Goal: Information Seeking & Learning: Compare options

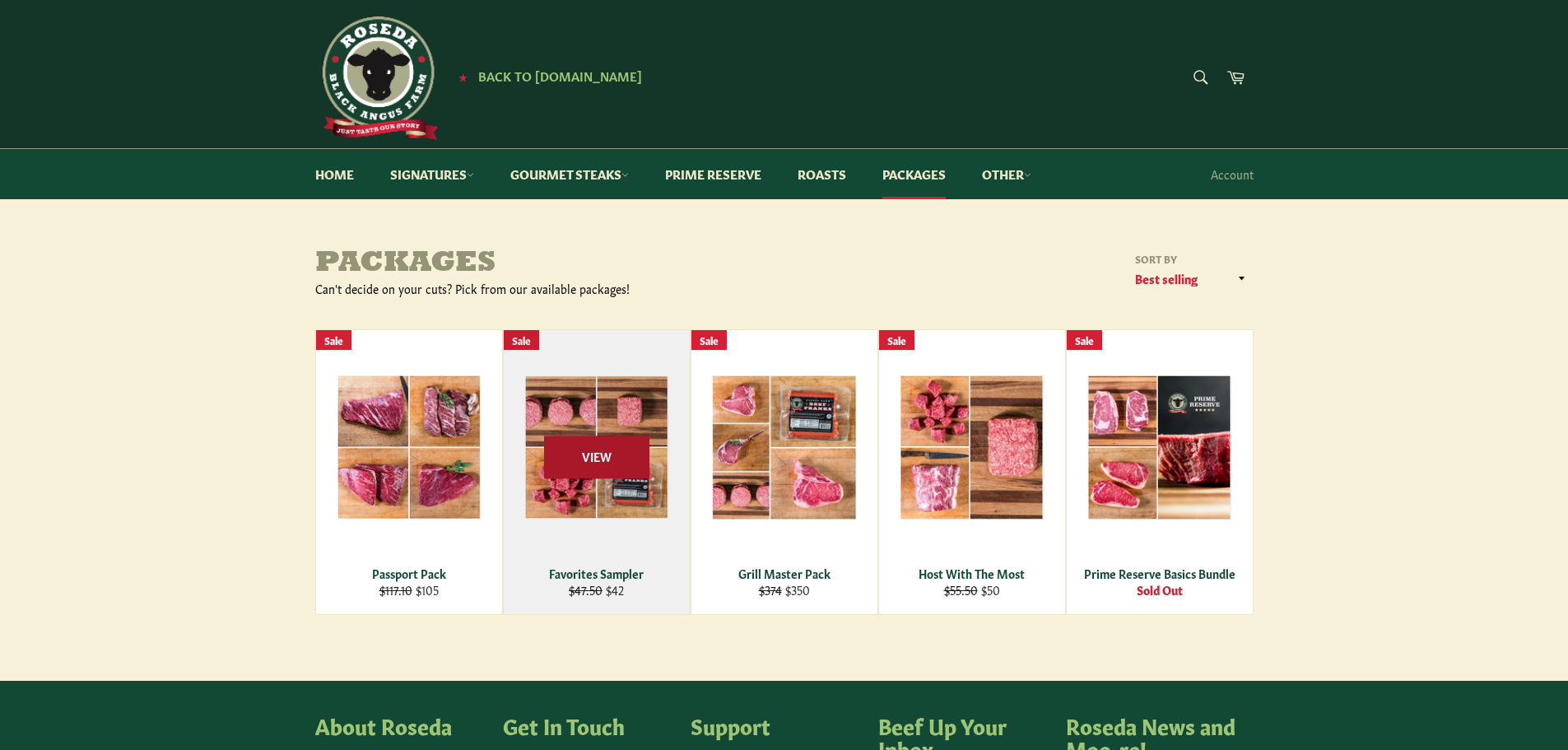
click at [561, 452] on span "View" at bounding box center [597, 457] width 105 height 42
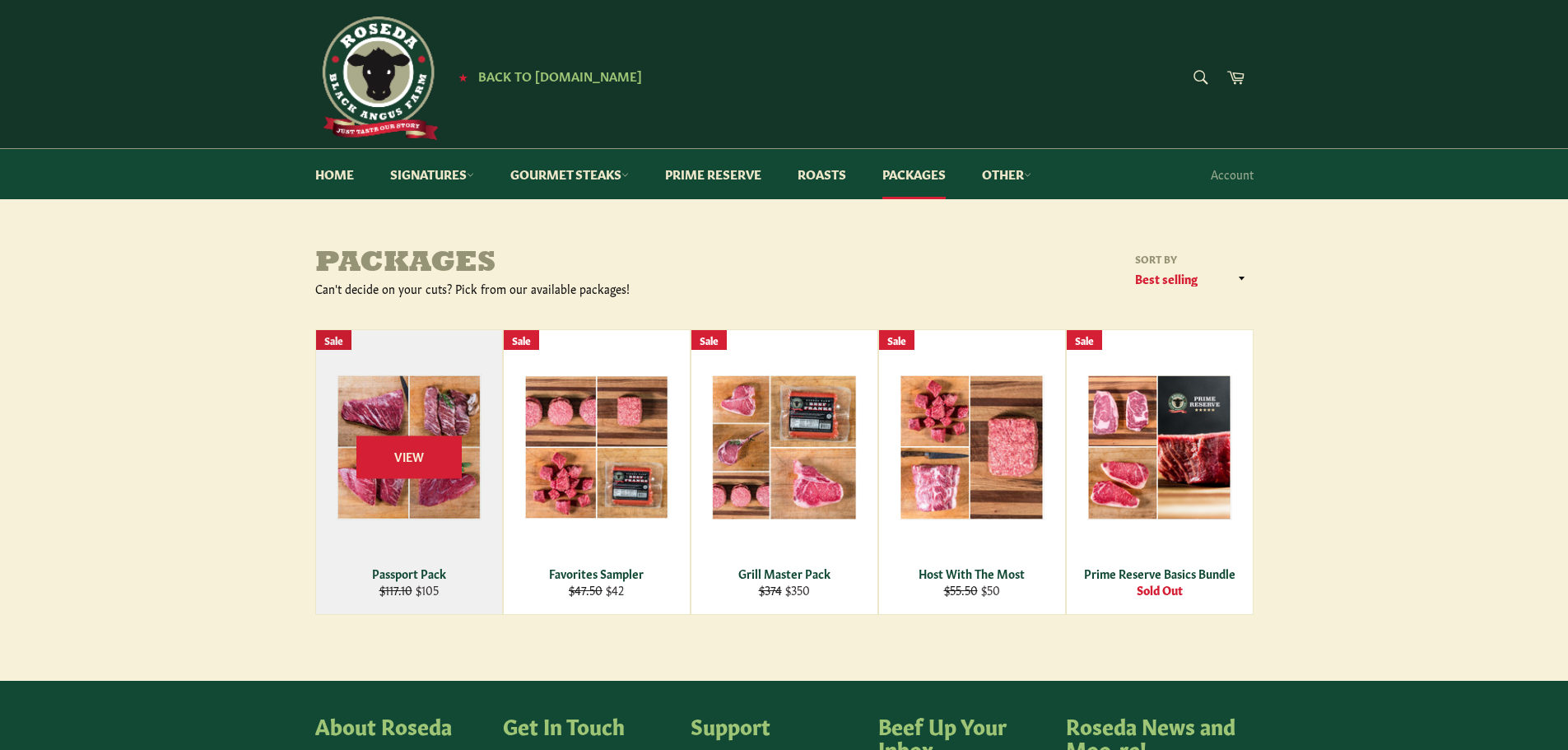
click at [371, 493] on div "View" at bounding box center [409, 472] width 186 height 284
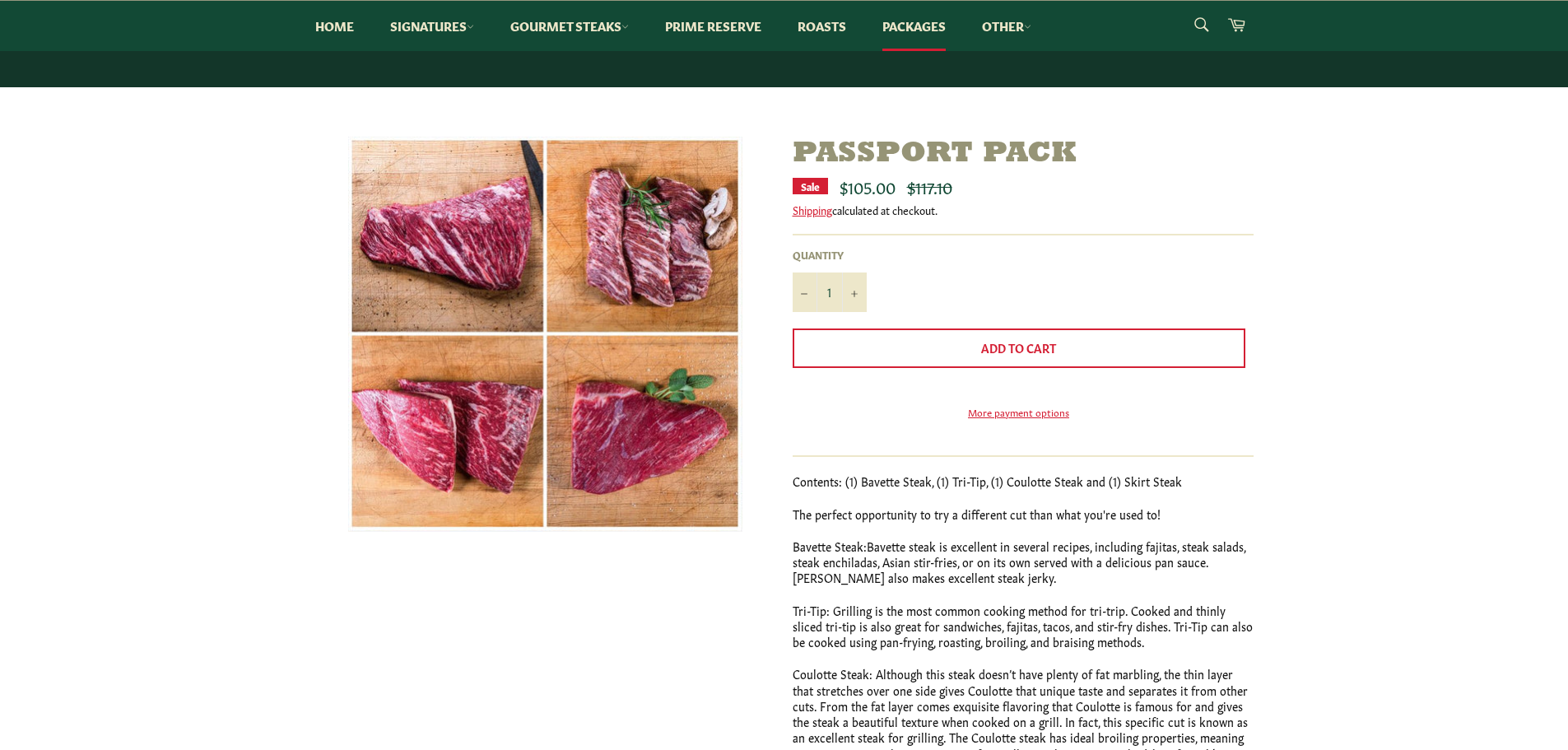
scroll to position [82, 0]
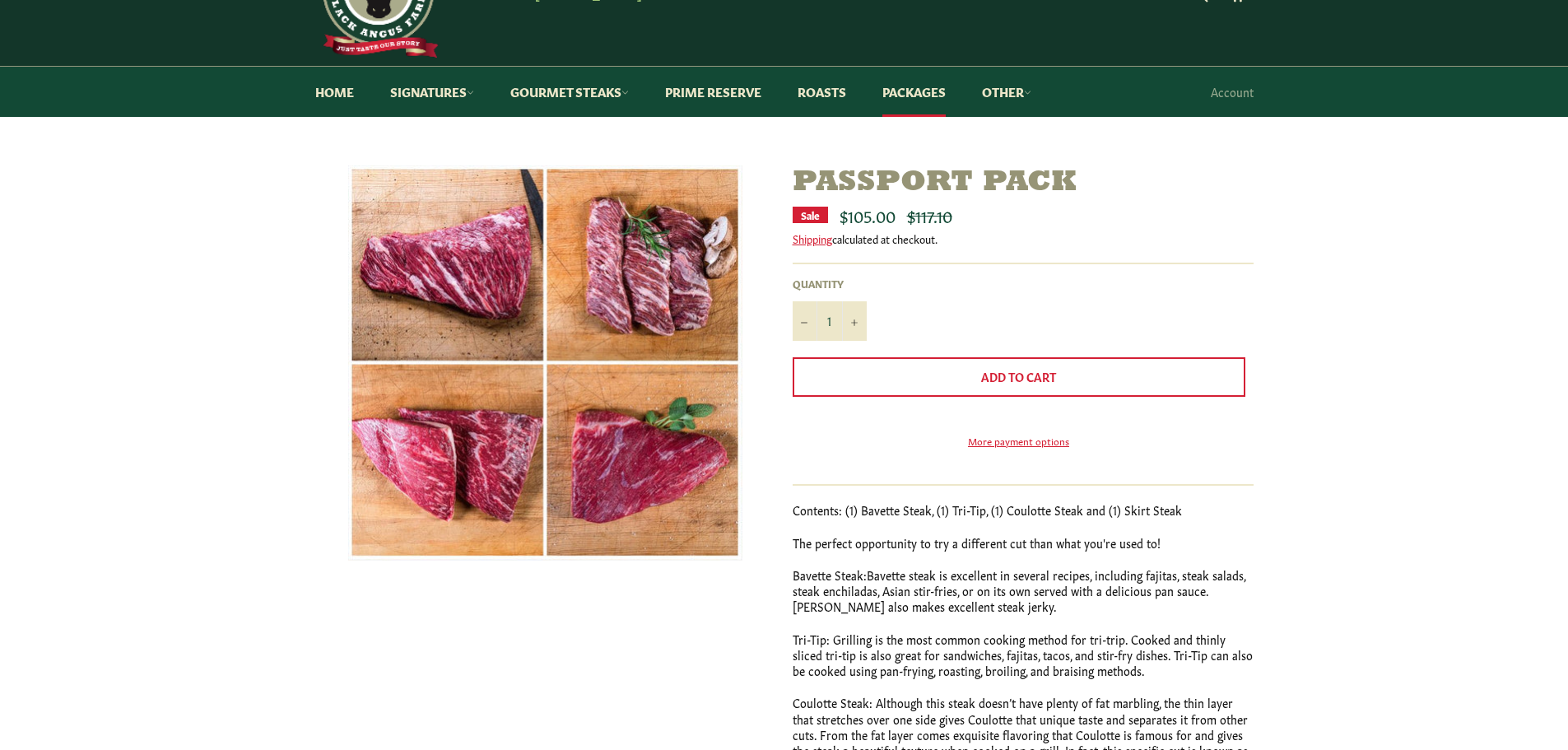
click at [443, 286] on img at bounding box center [545, 363] width 394 height 395
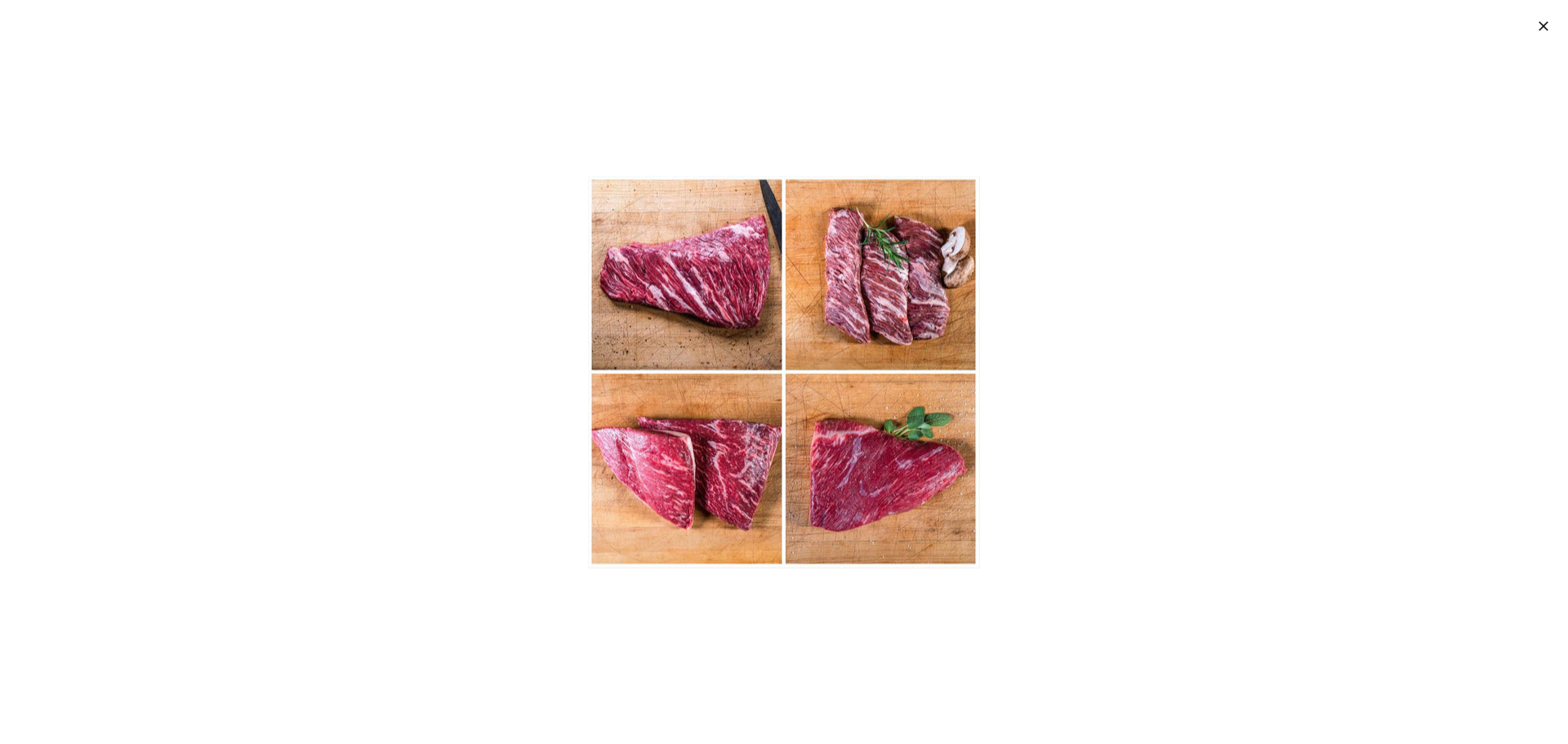
click at [254, 254] on div at bounding box center [784, 372] width 1568 height 744
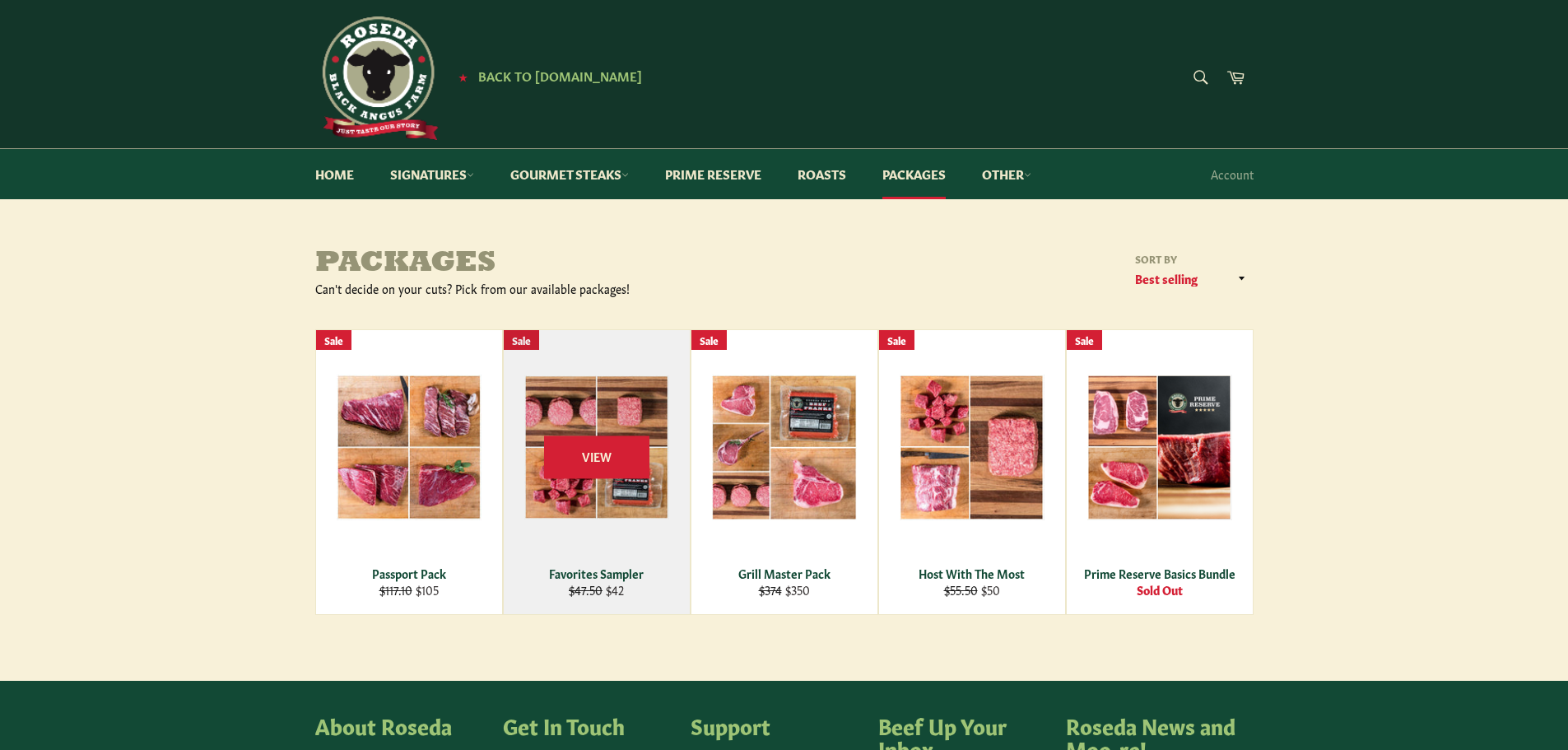
click at [600, 390] on div "View" at bounding box center [597, 472] width 186 height 284
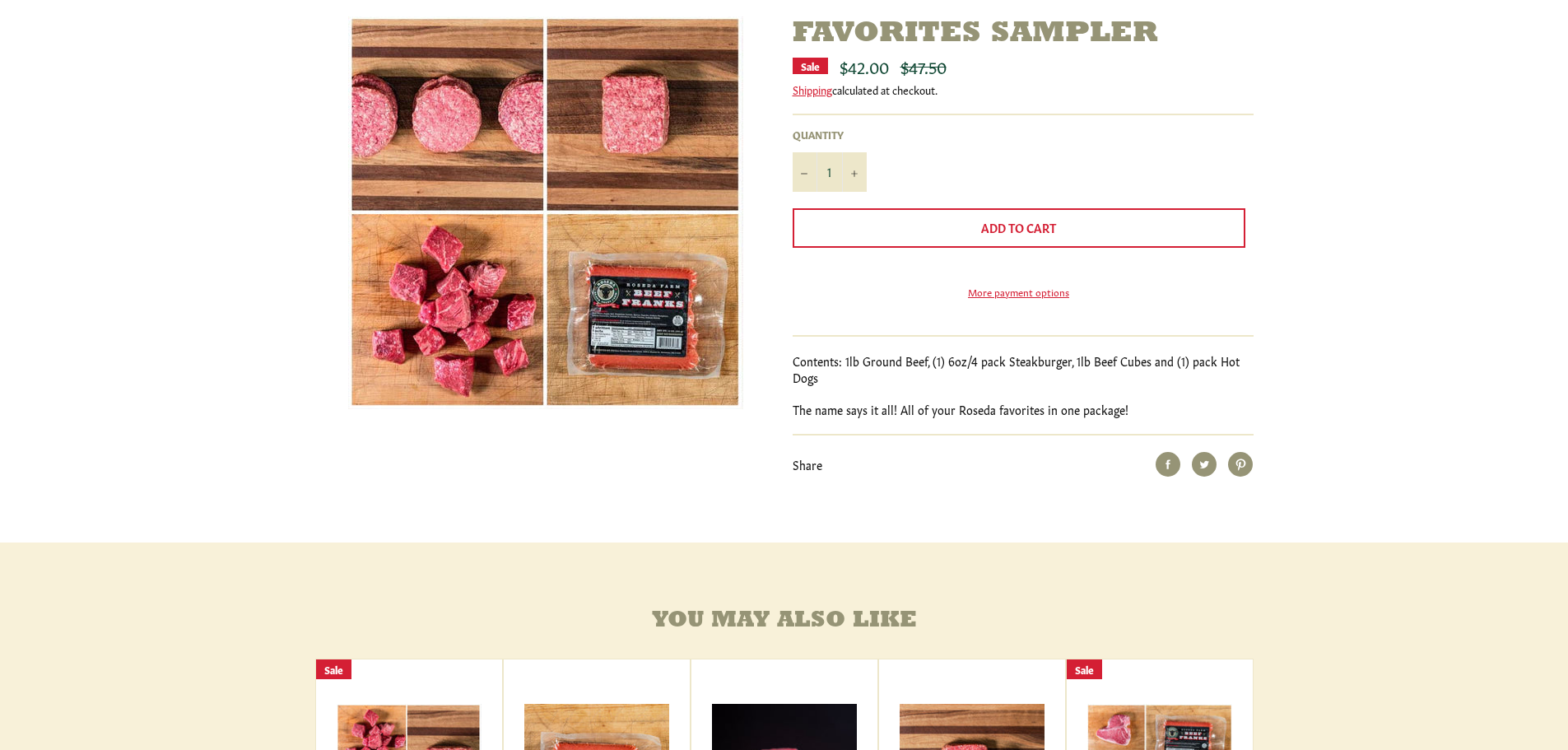
scroll to position [82, 0]
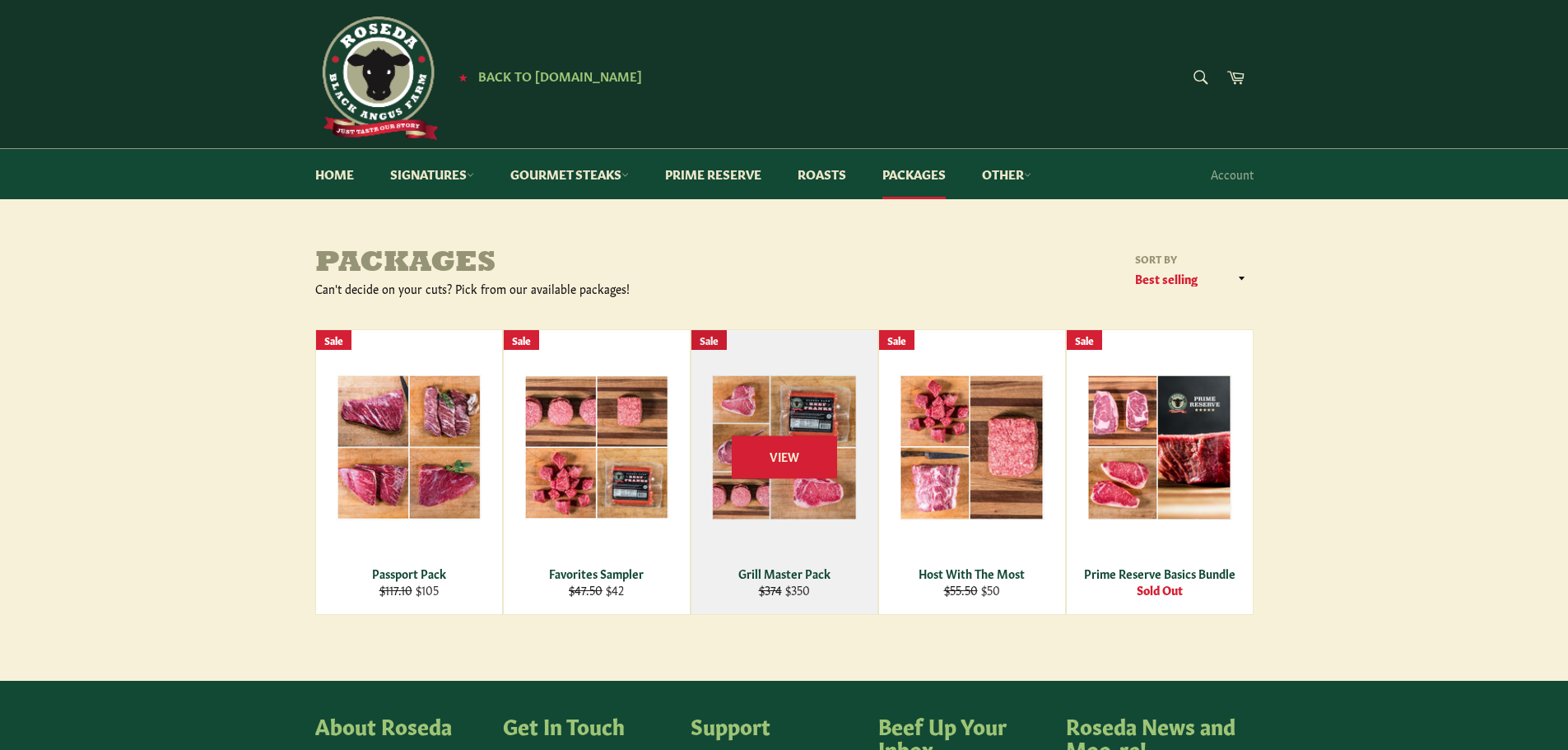
click at [809, 507] on div "View" at bounding box center [784, 472] width 186 height 284
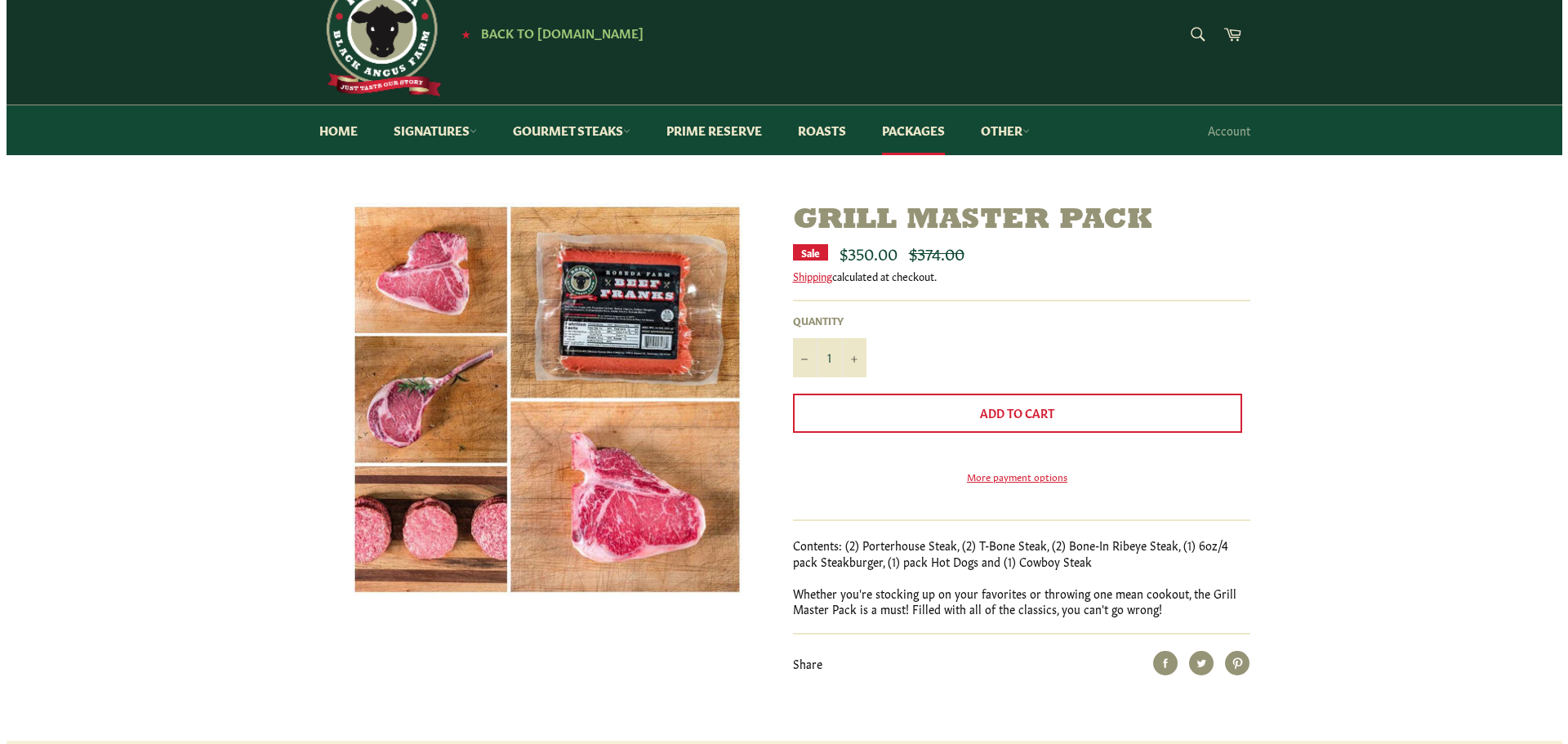
scroll to position [82, 0]
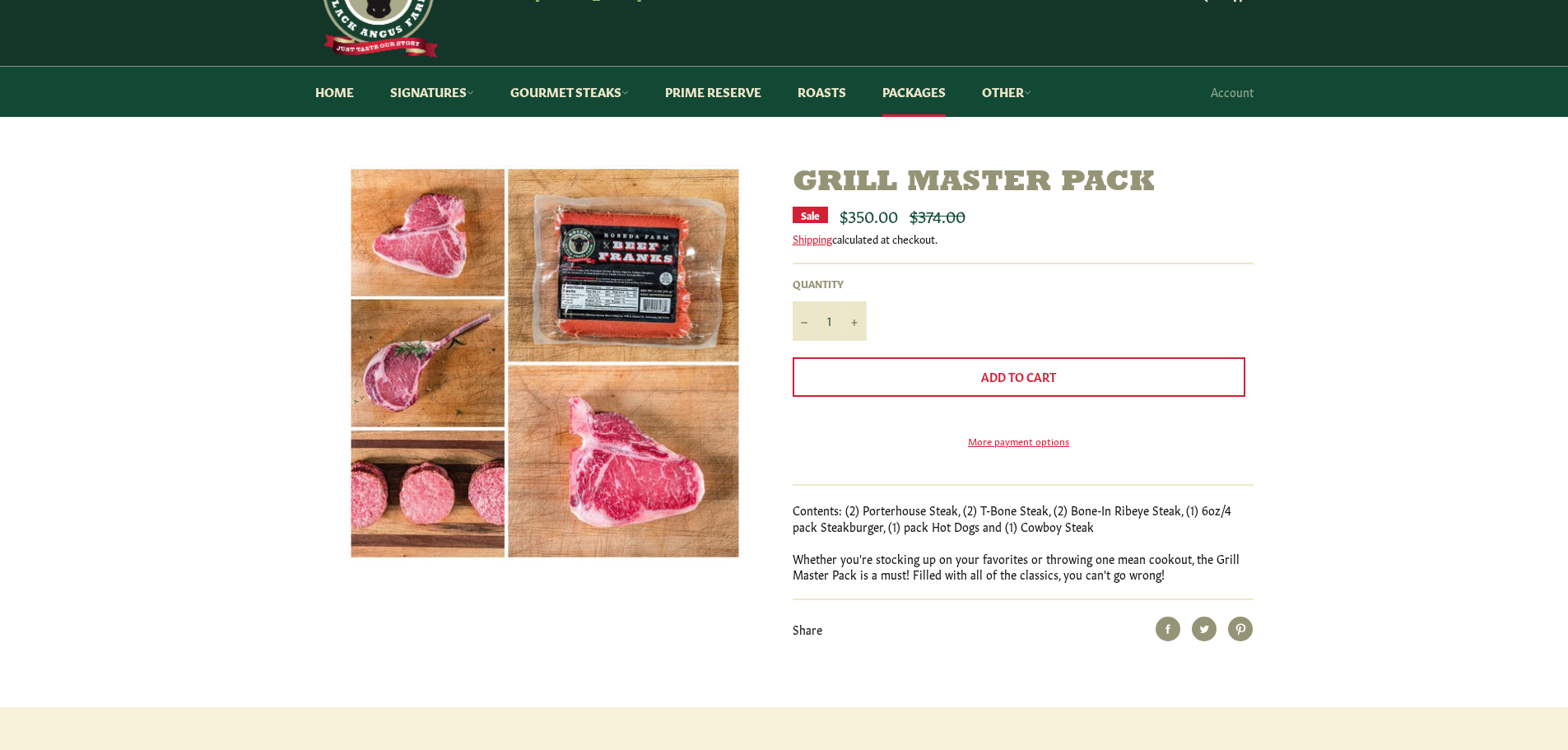
click at [634, 394] on img at bounding box center [545, 363] width 392 height 395
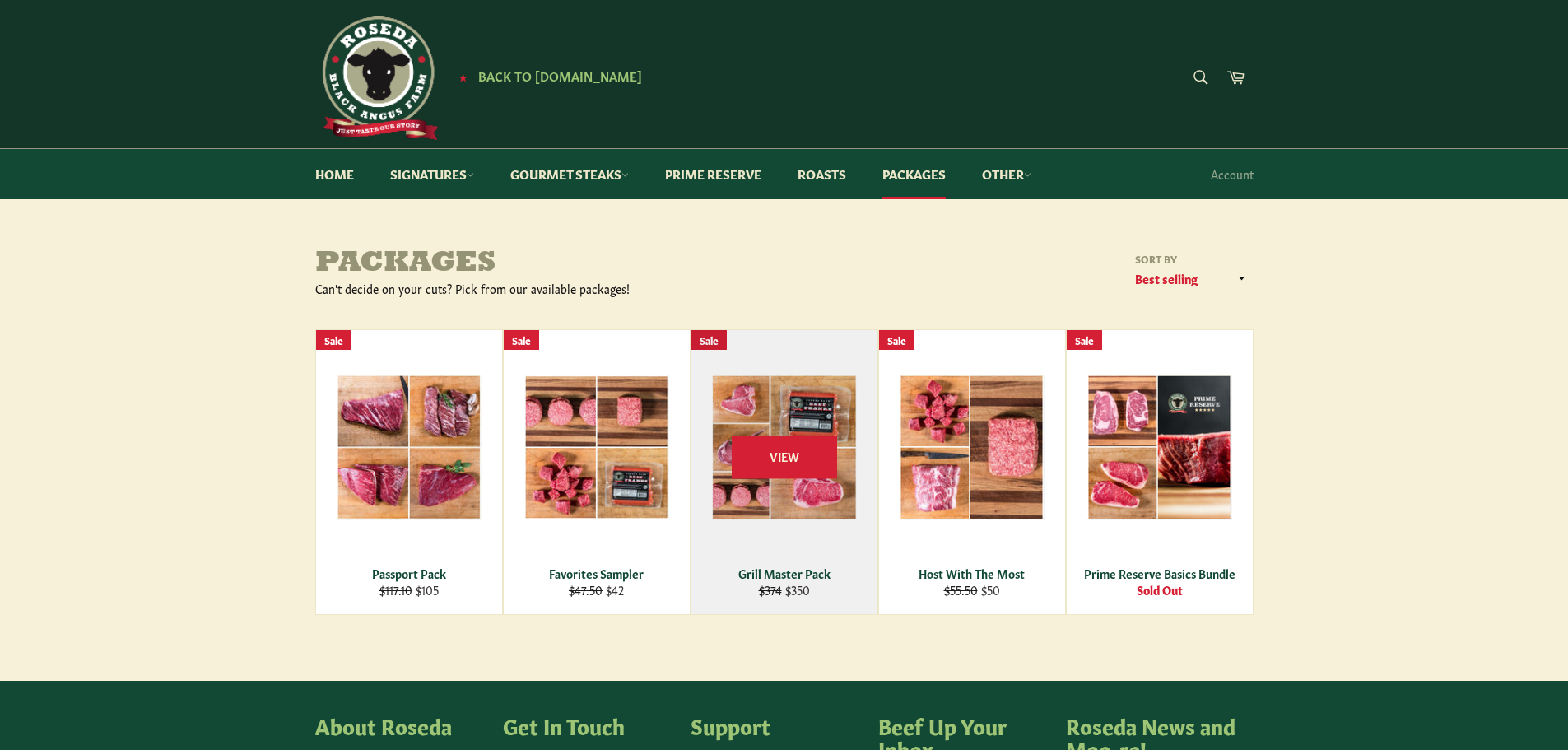
click at [803, 491] on div "View" at bounding box center [784, 472] width 186 height 284
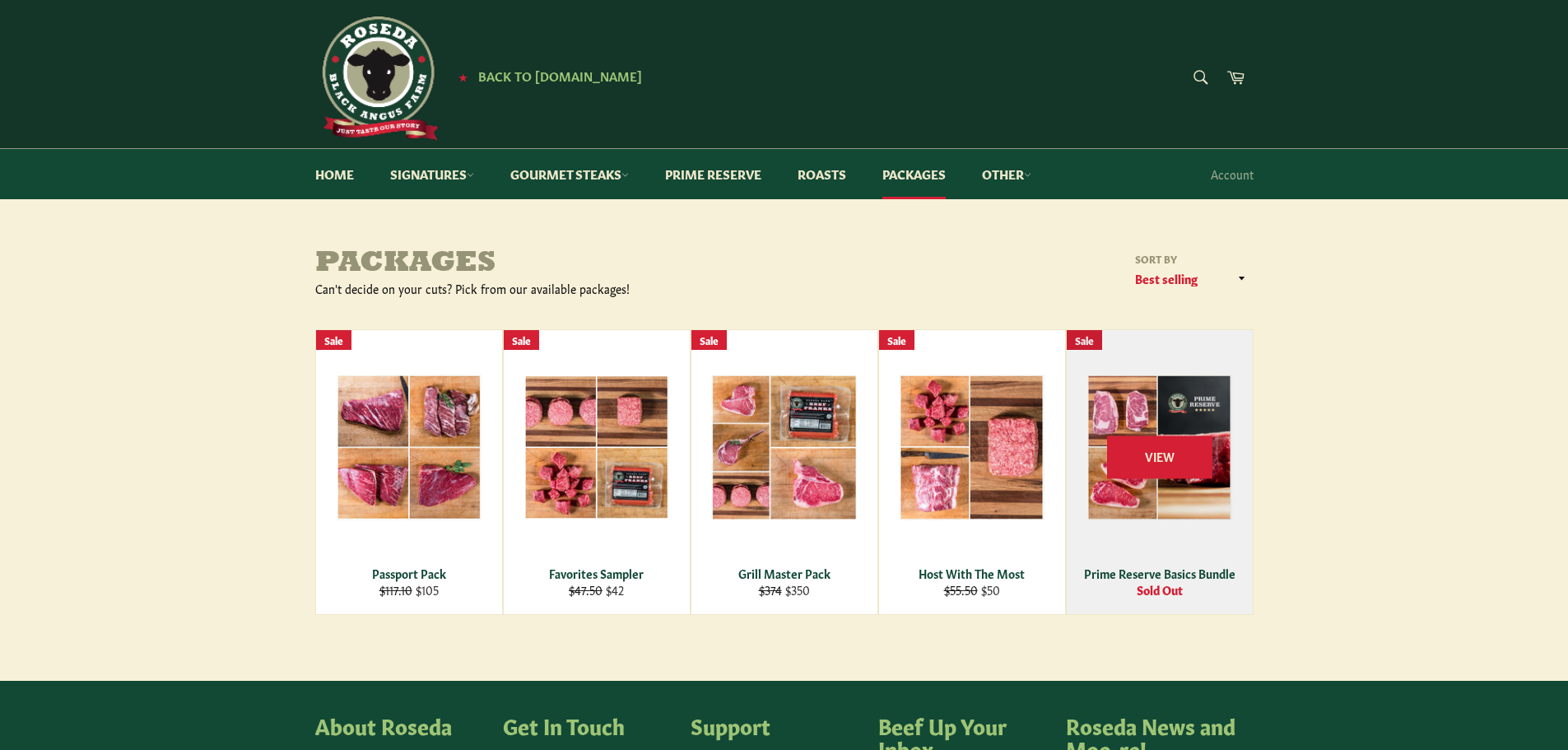
click at [1230, 527] on div "View" at bounding box center [1160, 472] width 186 height 284
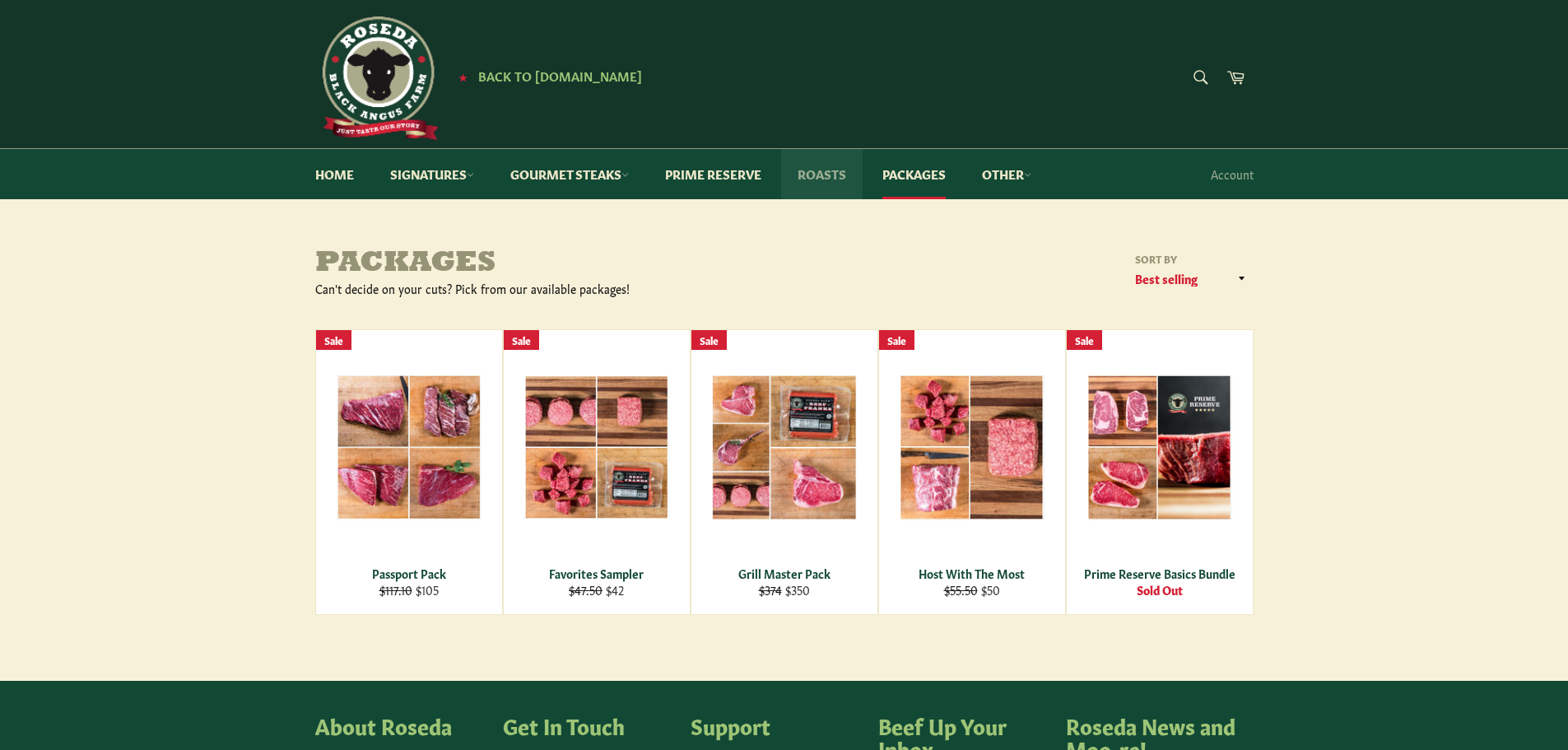
click at [826, 173] on link "Roasts" at bounding box center [821, 174] width 81 height 50
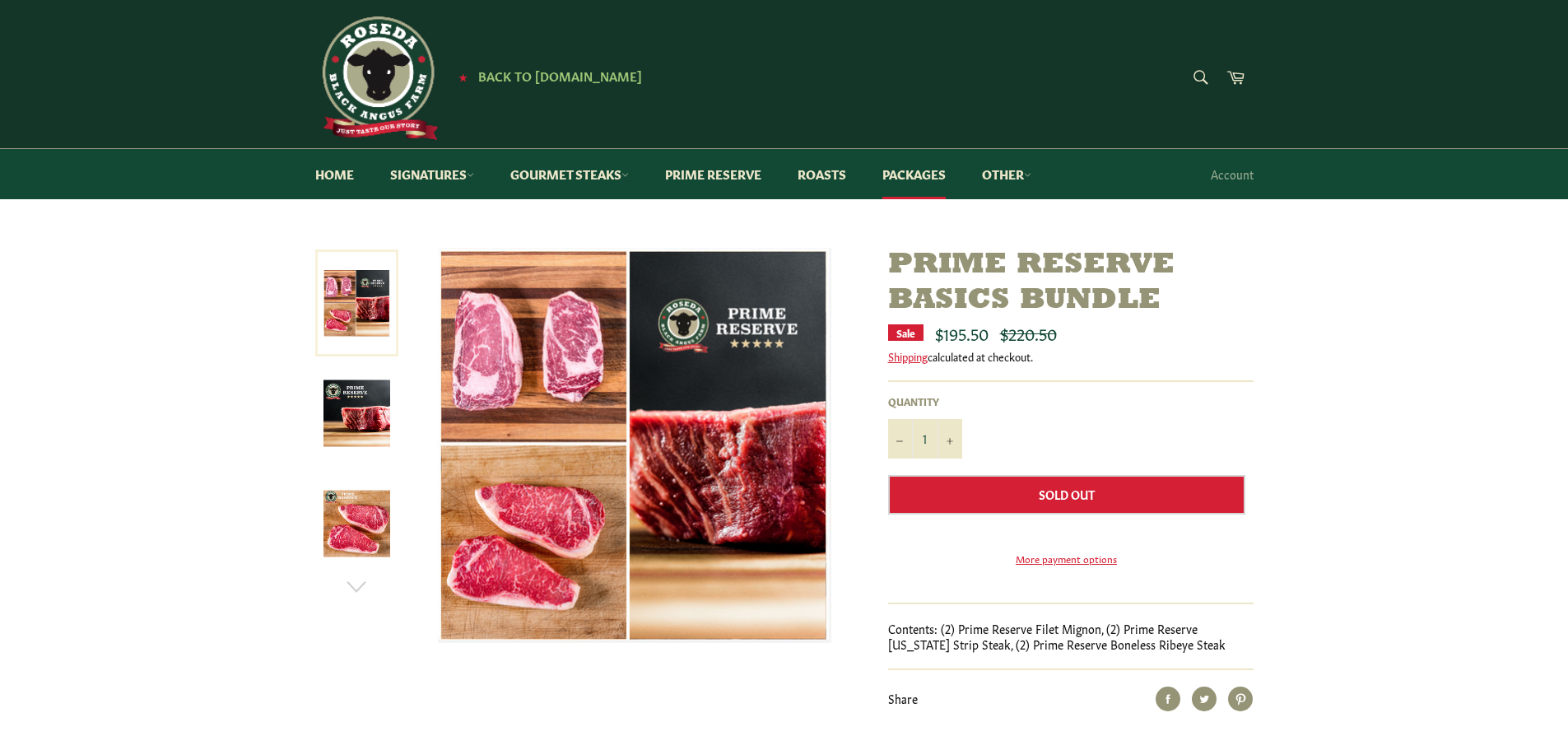
scroll to position [82, 0]
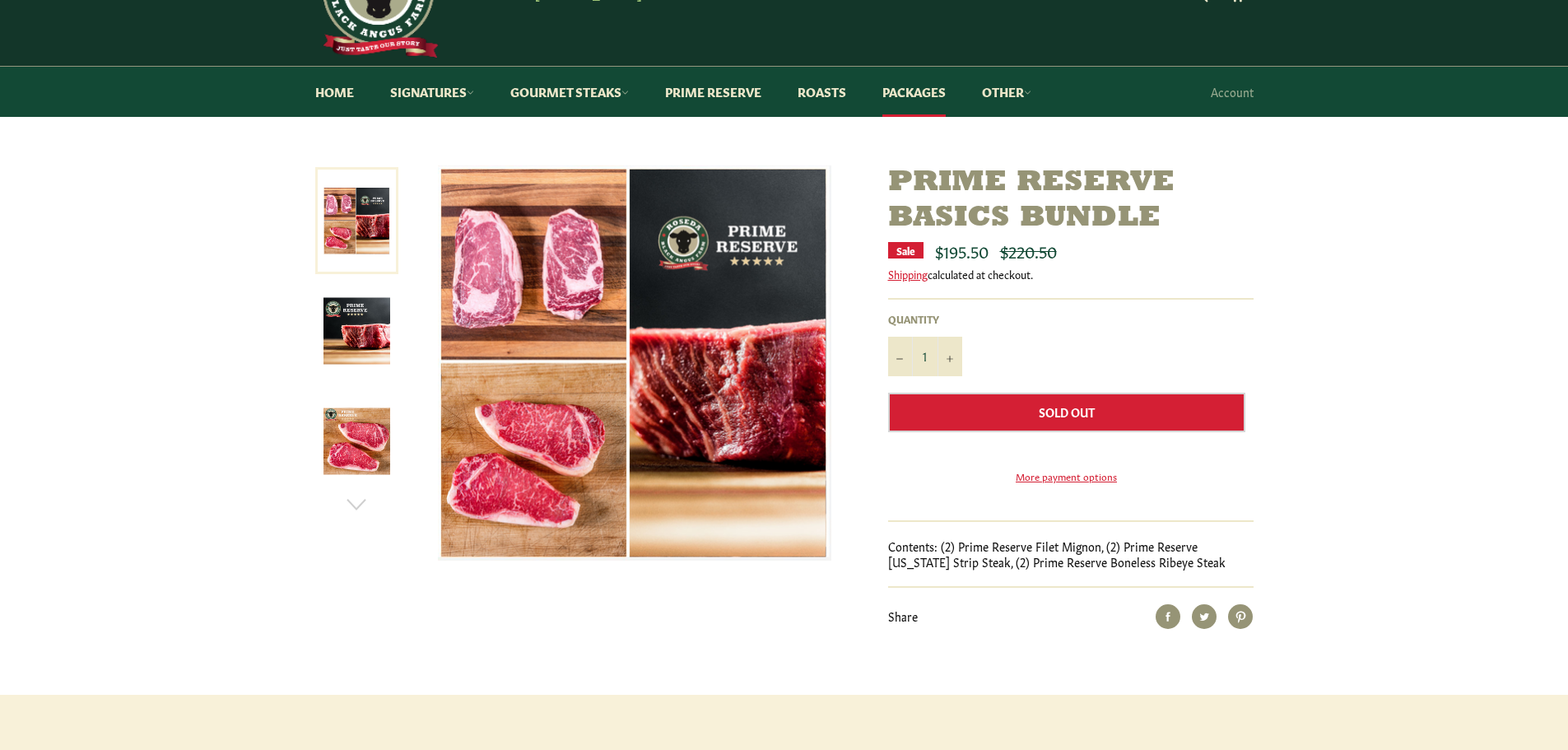
click at [373, 331] on img at bounding box center [356, 331] width 67 height 67
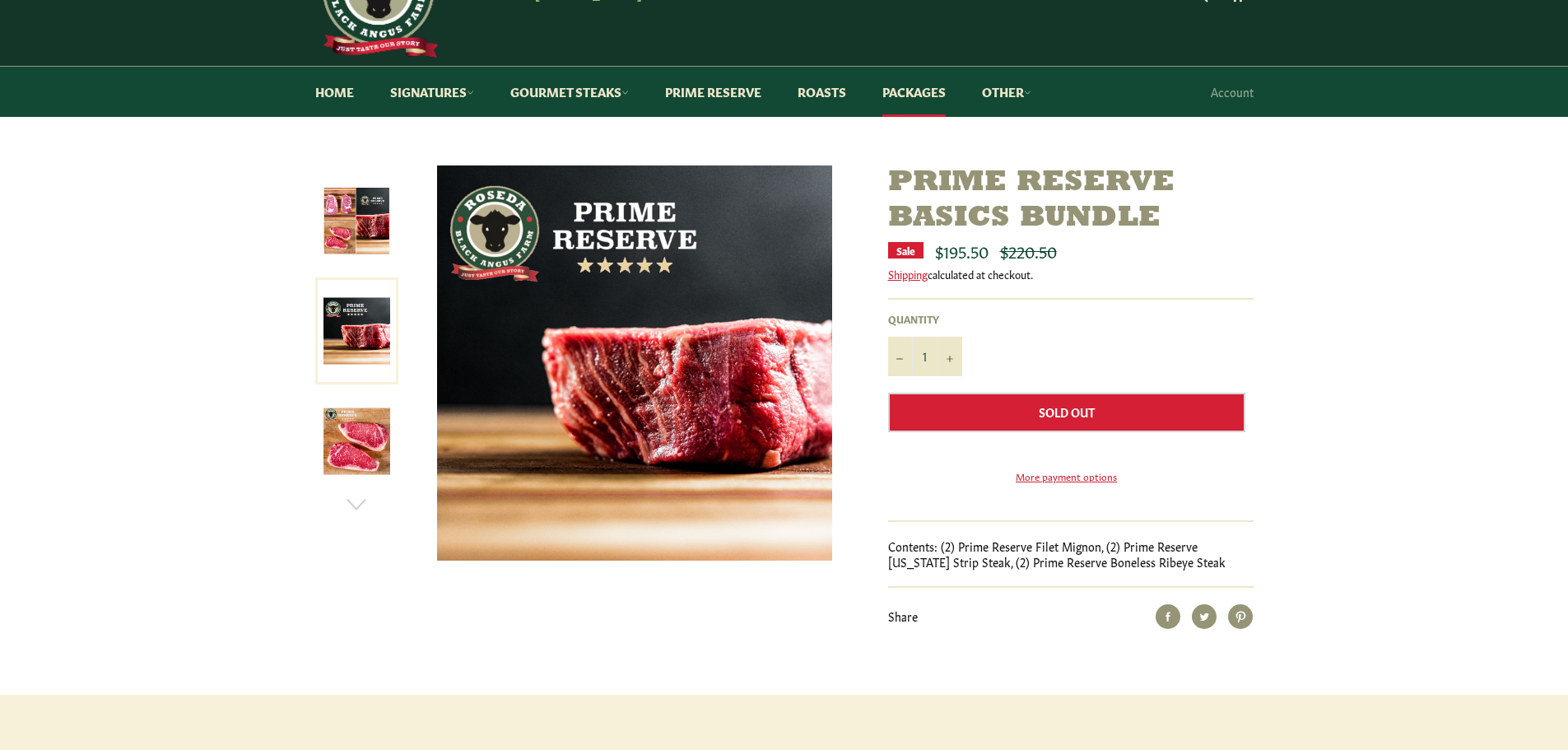
click at [357, 424] on img at bounding box center [356, 442] width 67 height 67
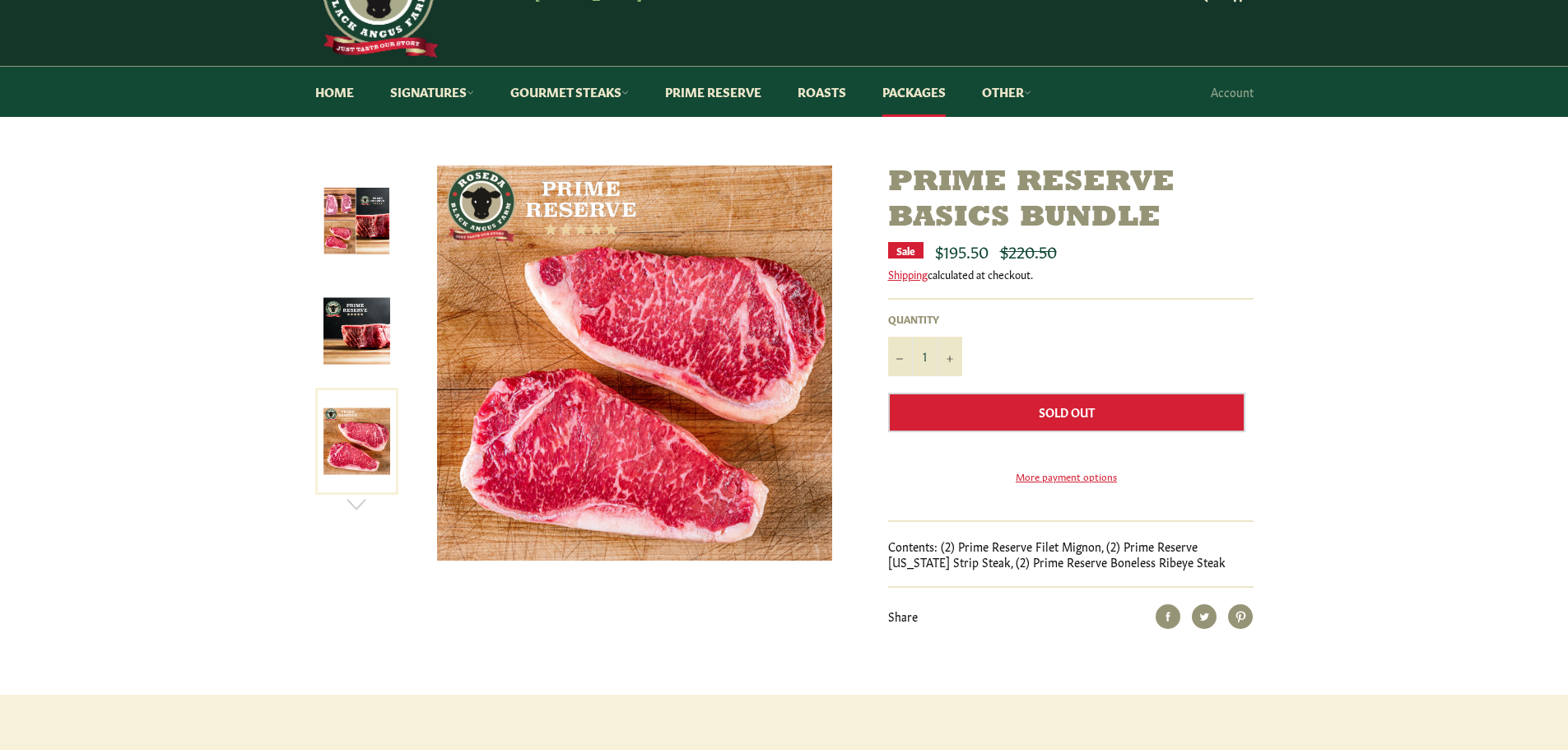
click at [365, 222] on img at bounding box center [356, 221] width 67 height 68
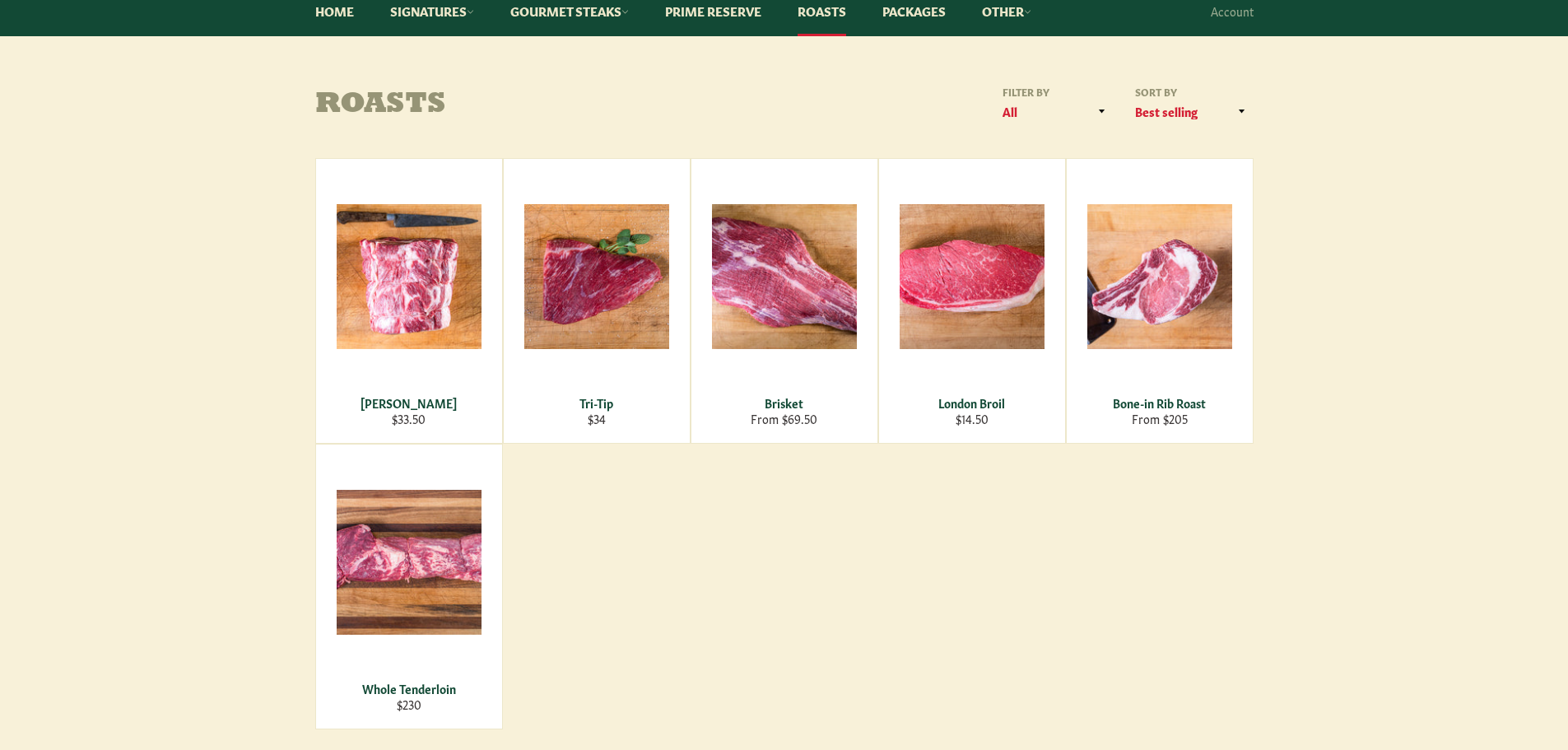
scroll to position [164, 0]
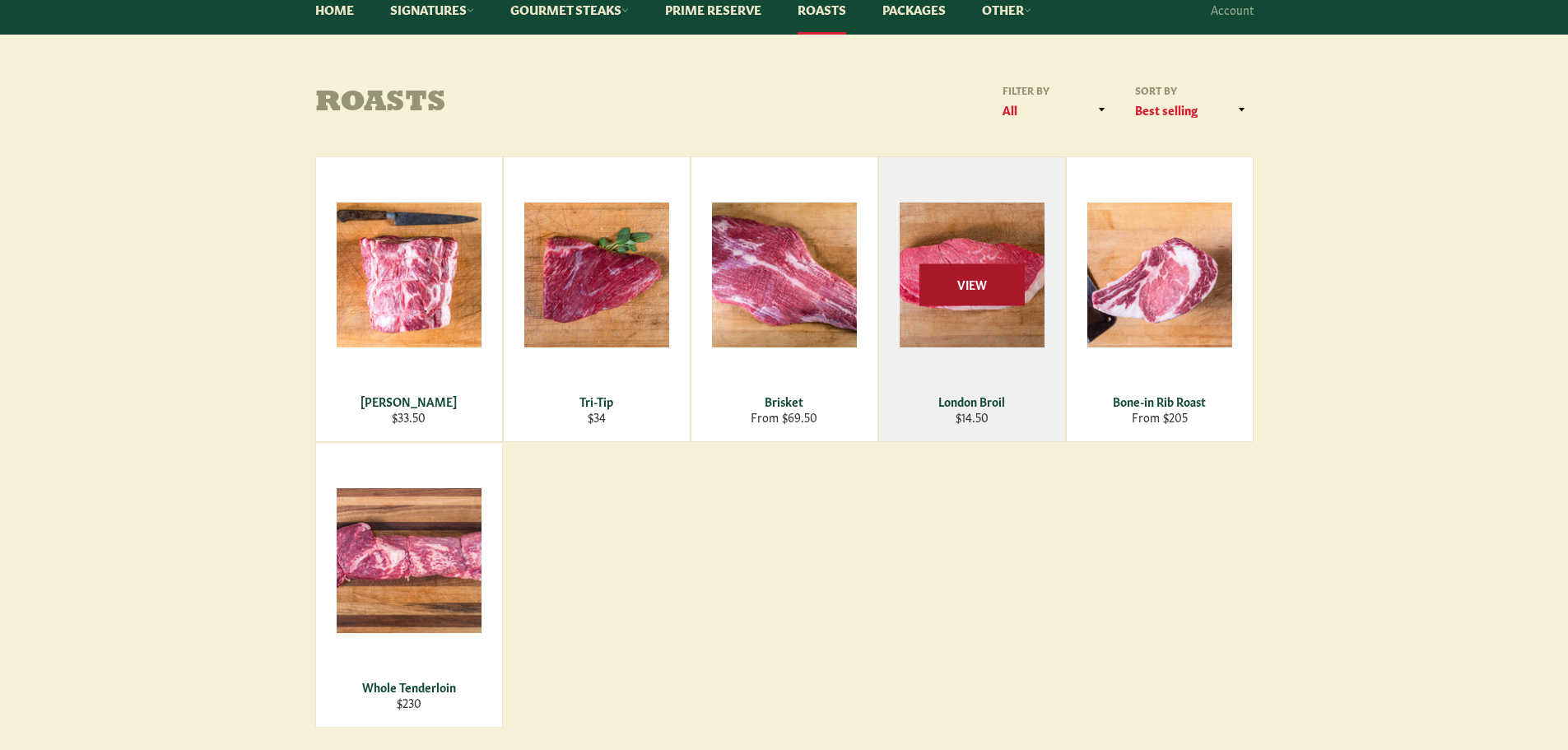
click at [954, 268] on span "View" at bounding box center [972, 284] width 105 height 42
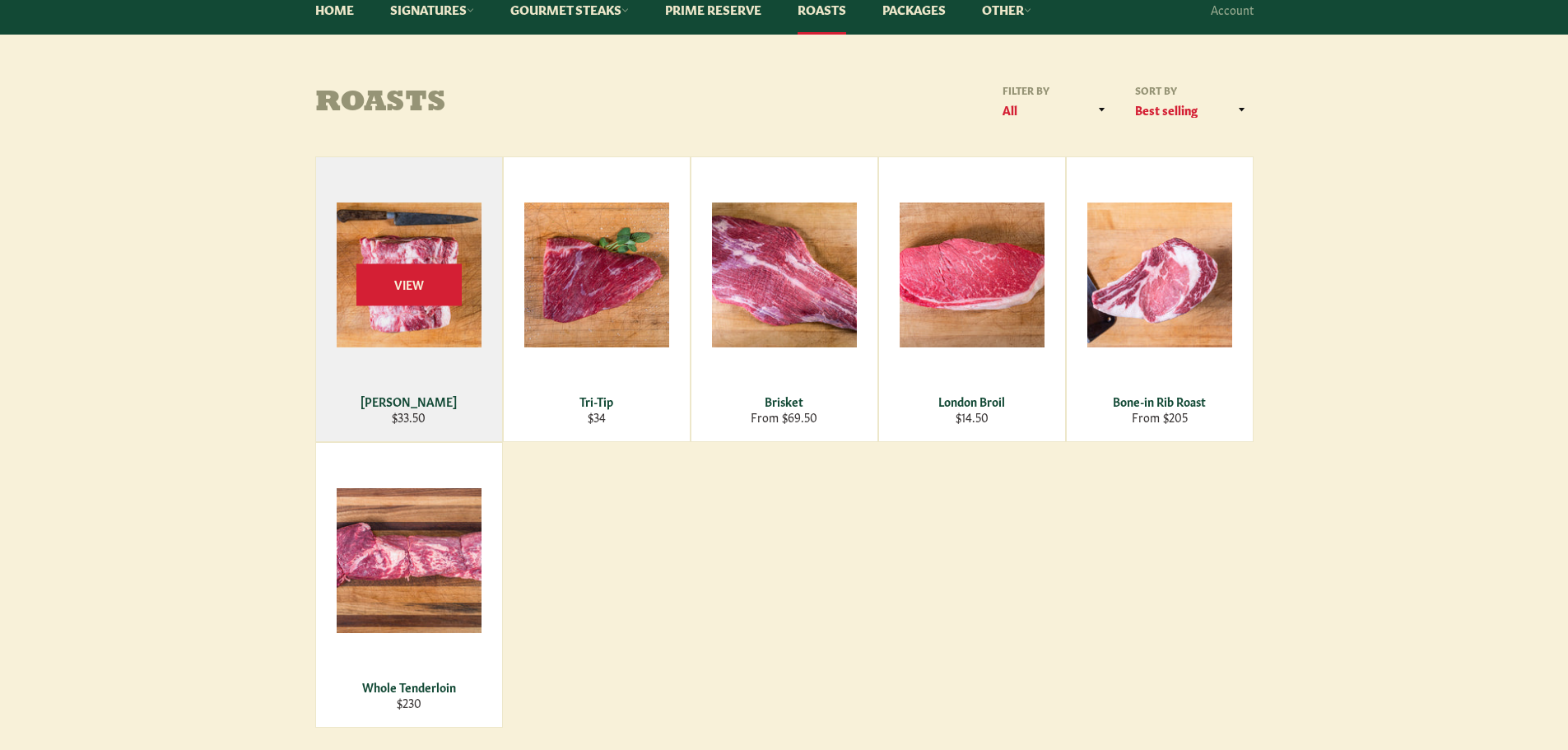
scroll to position [0, 0]
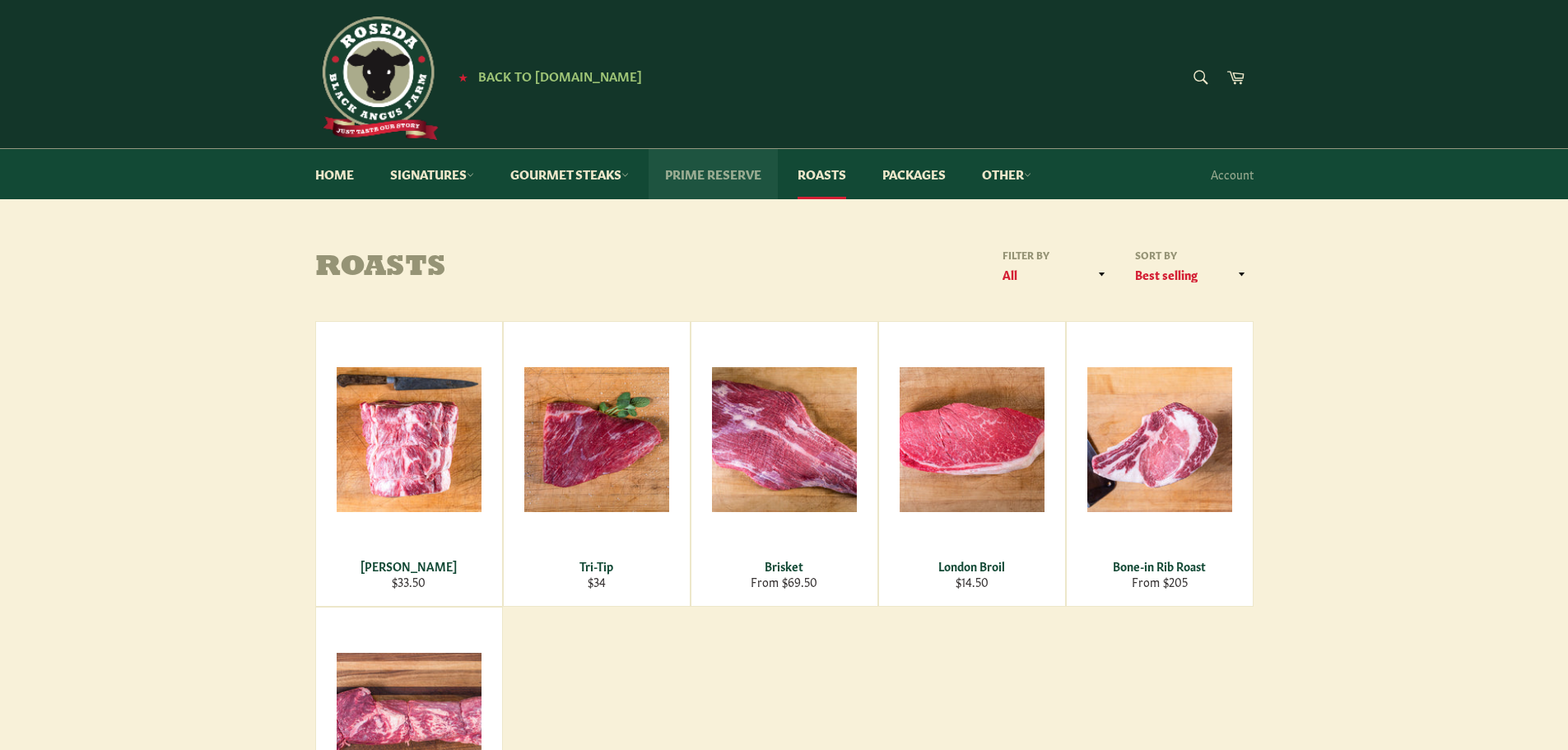
click at [711, 196] on link "Prime Reserve" at bounding box center [713, 174] width 130 height 50
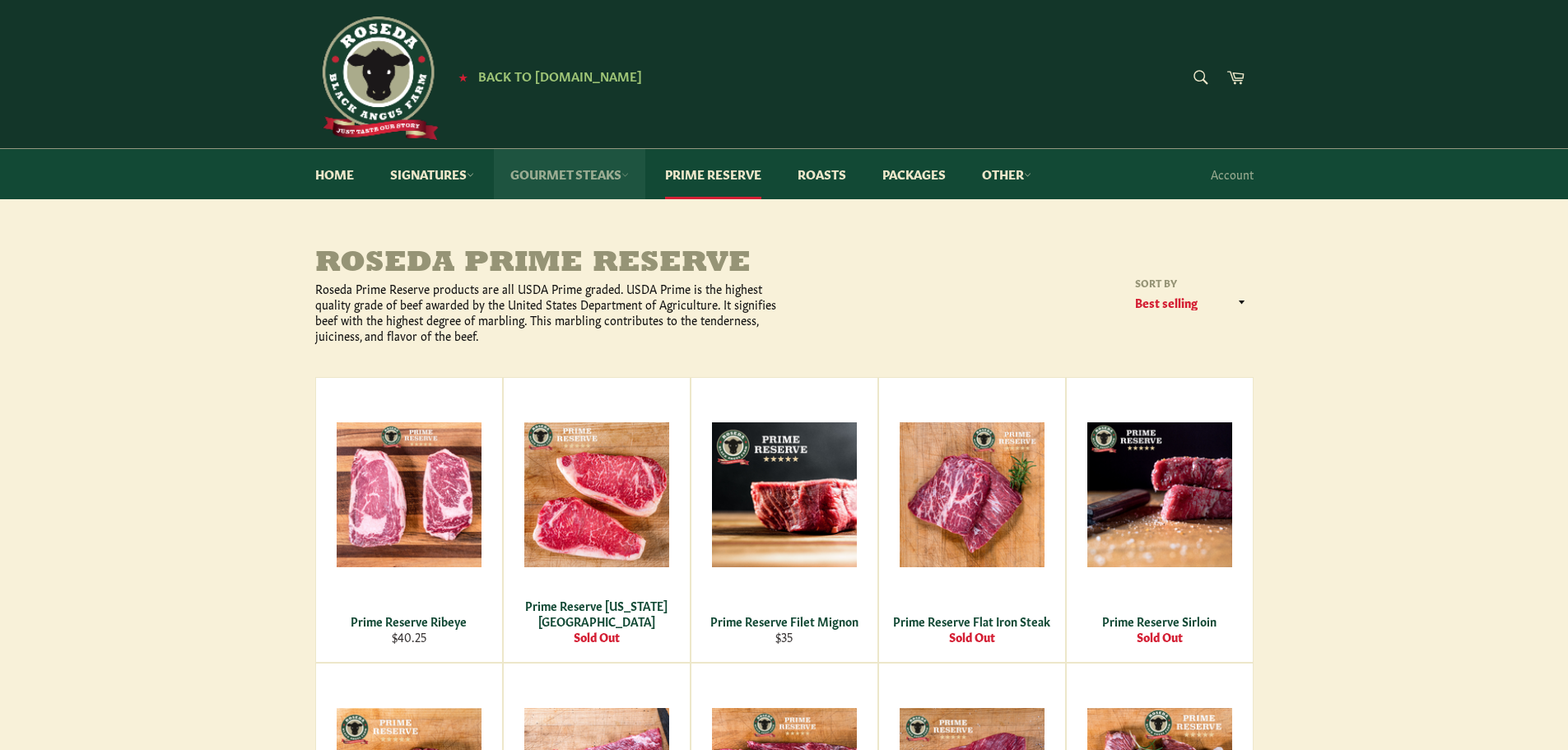
click at [597, 177] on link "Gourmet Steaks" at bounding box center [569, 174] width 151 height 50
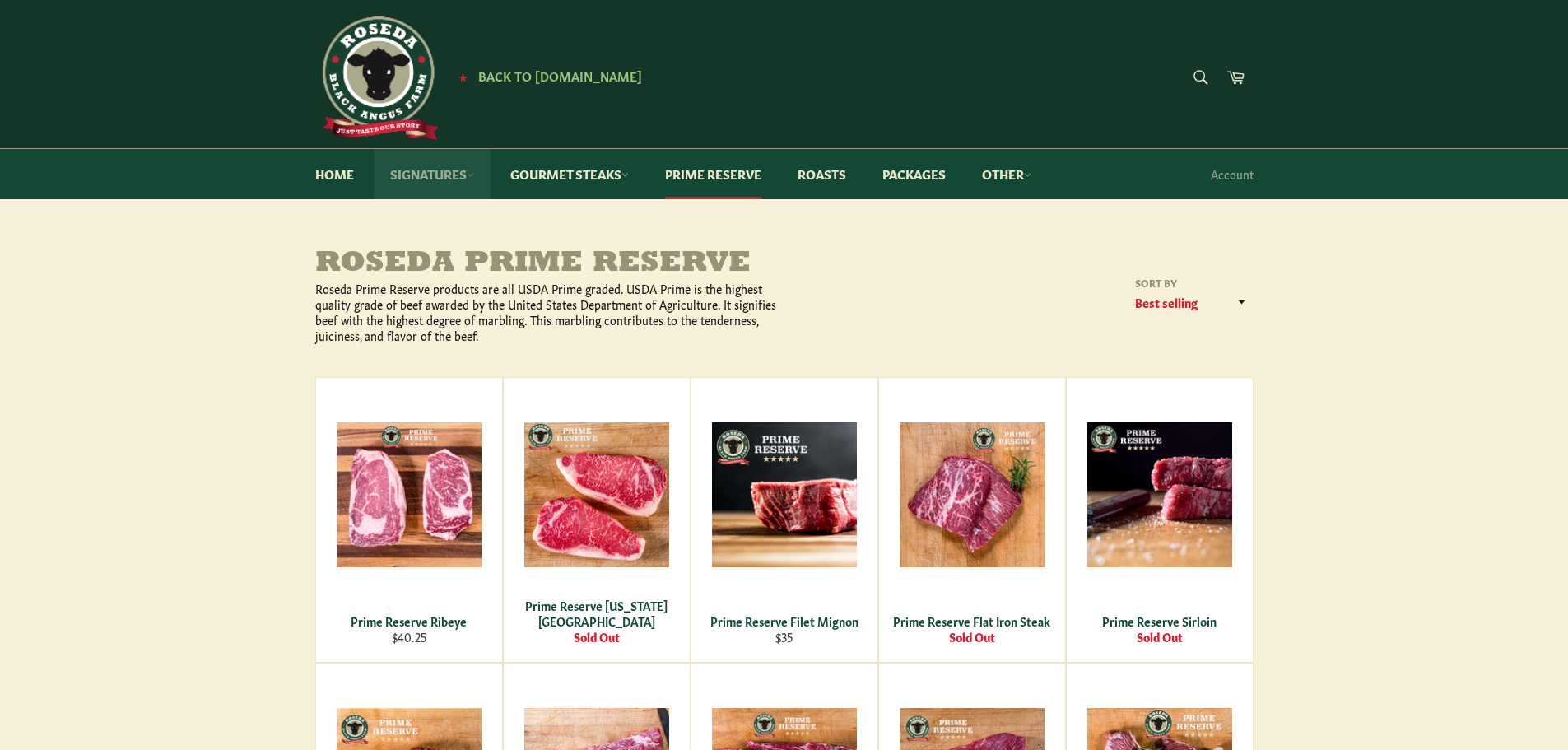
click at [440, 178] on link "Signatures" at bounding box center [432, 174] width 117 height 50
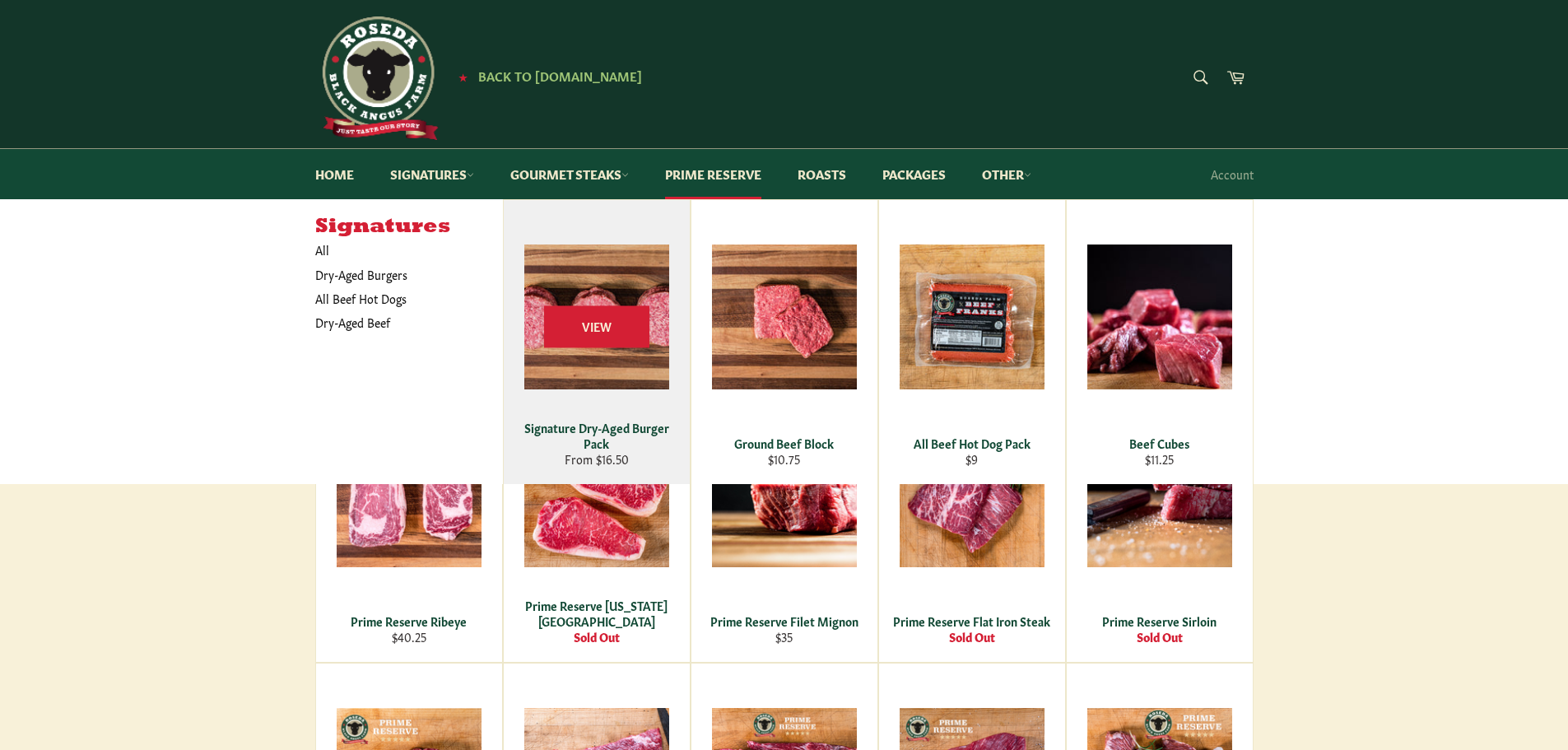
click at [575, 382] on div "View" at bounding box center [597, 342] width 186 height 284
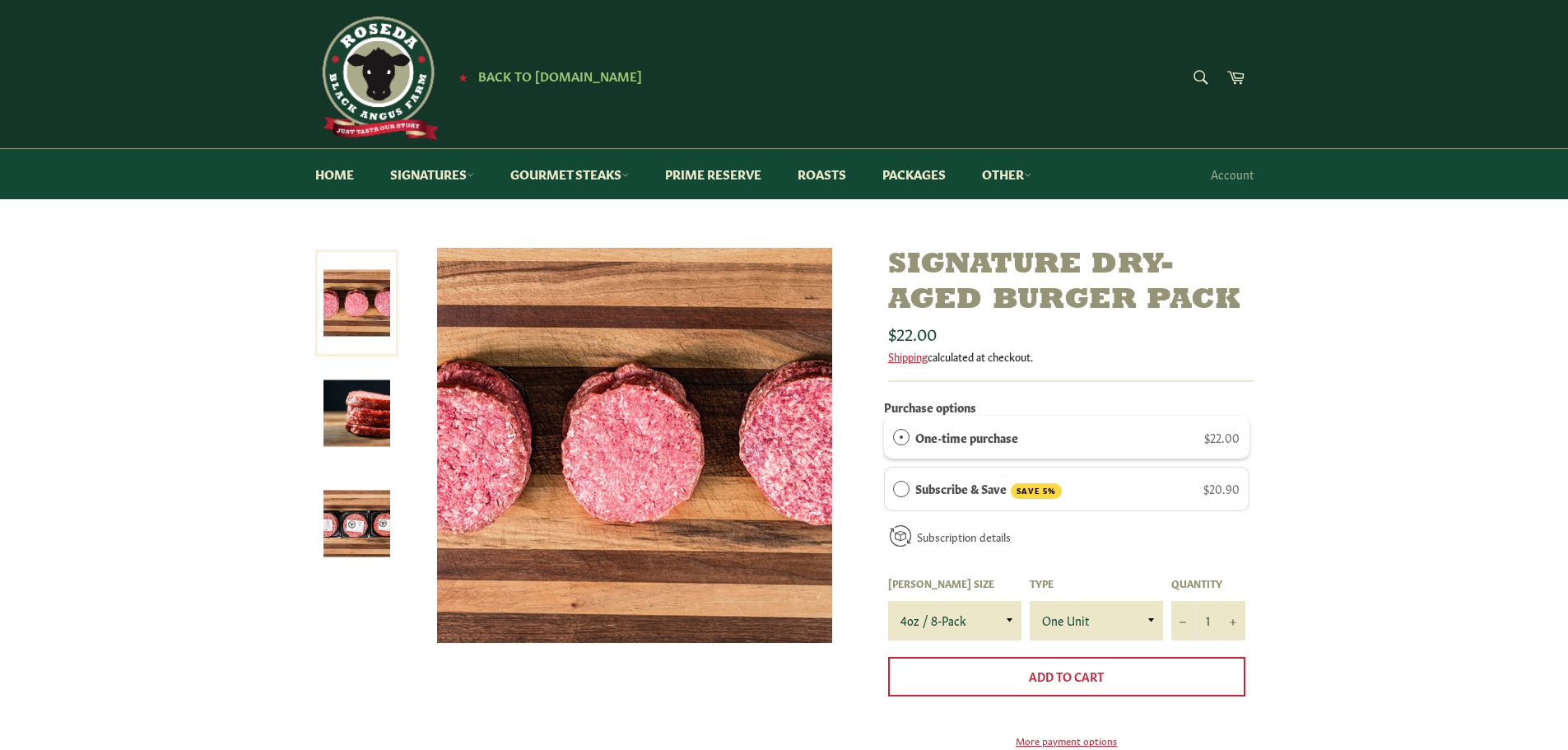
click at [371, 529] on img at bounding box center [356, 524] width 67 height 67
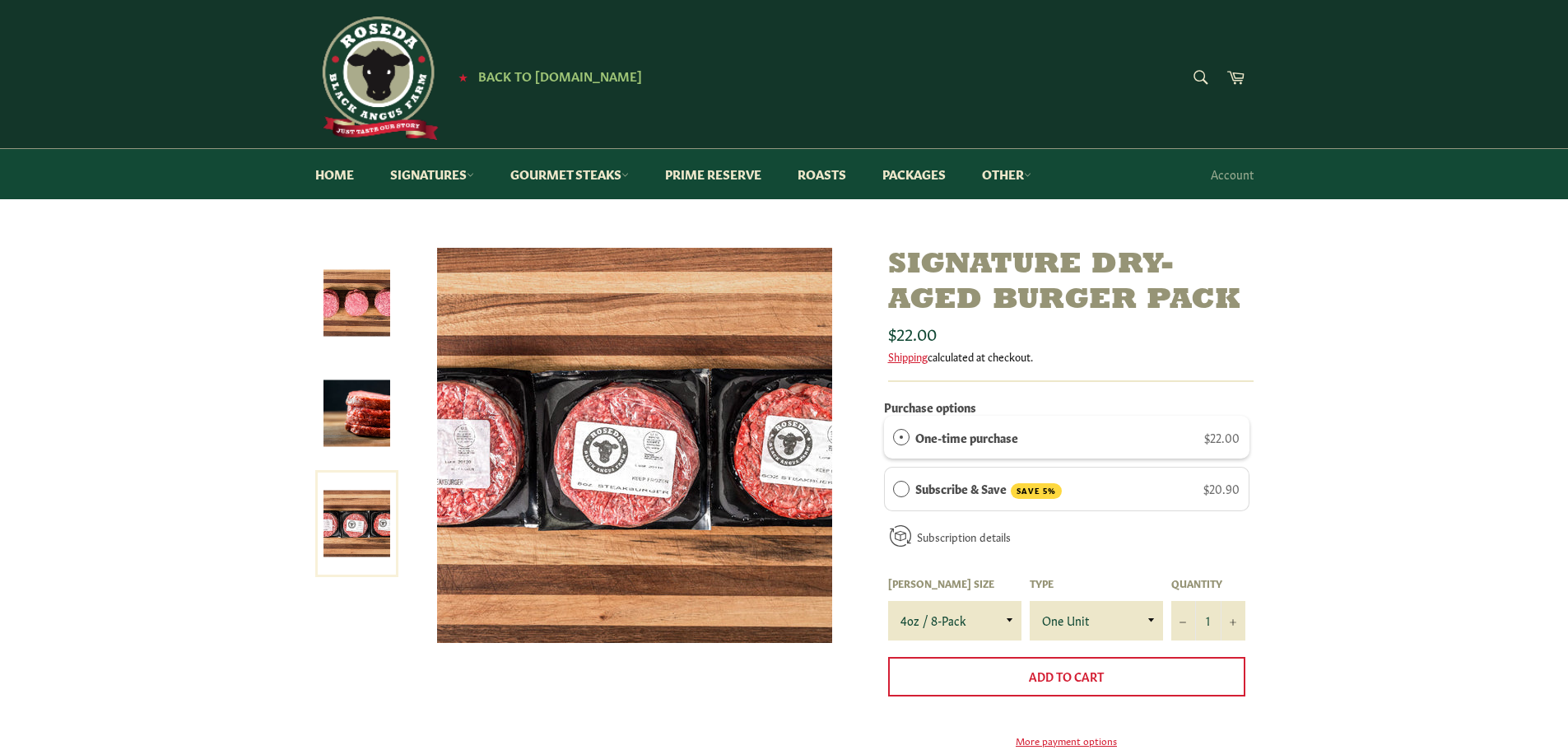
click at [339, 434] on img at bounding box center [356, 414] width 67 height 67
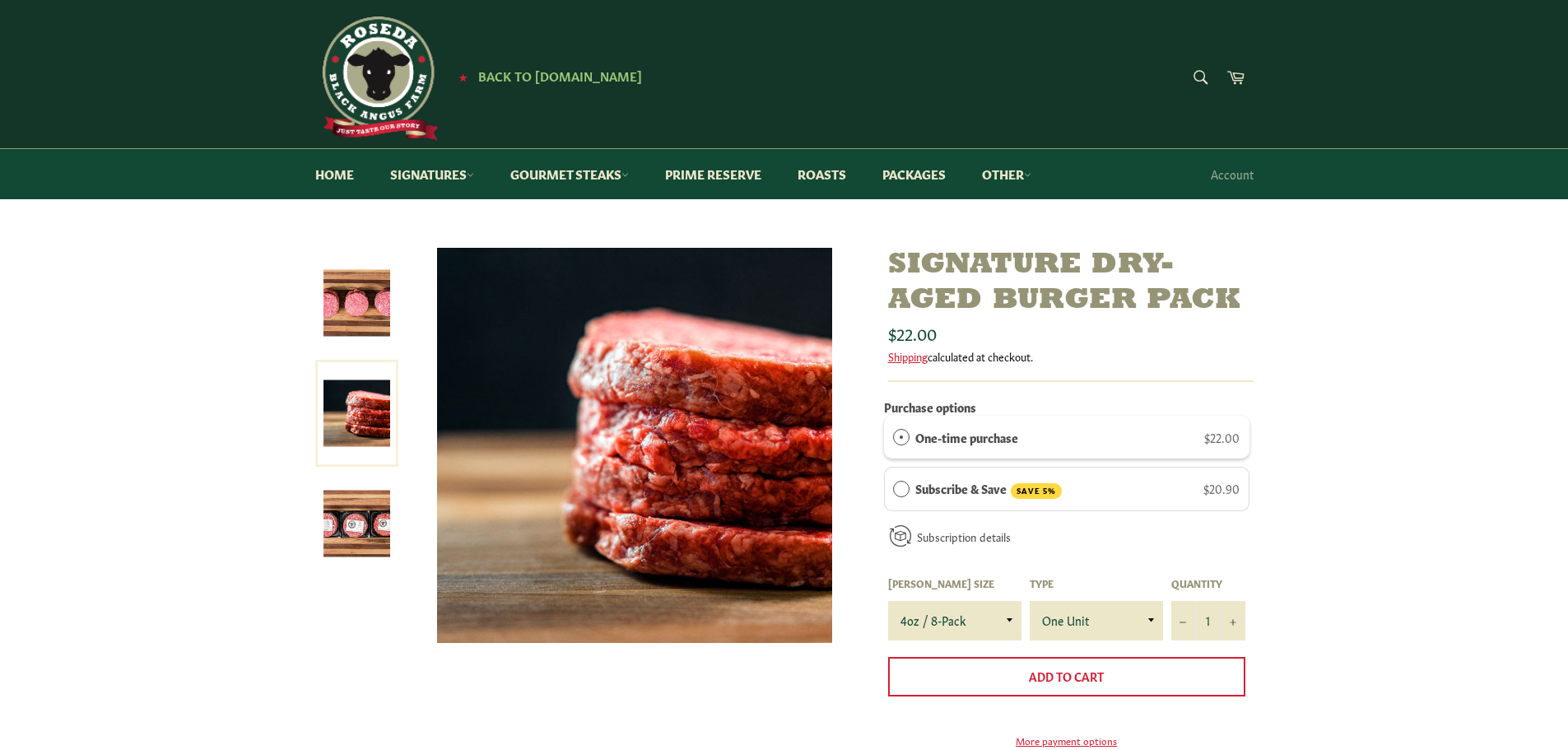
click at [340, 328] on img at bounding box center [356, 303] width 67 height 67
